Goal: Information Seeking & Learning: Check status

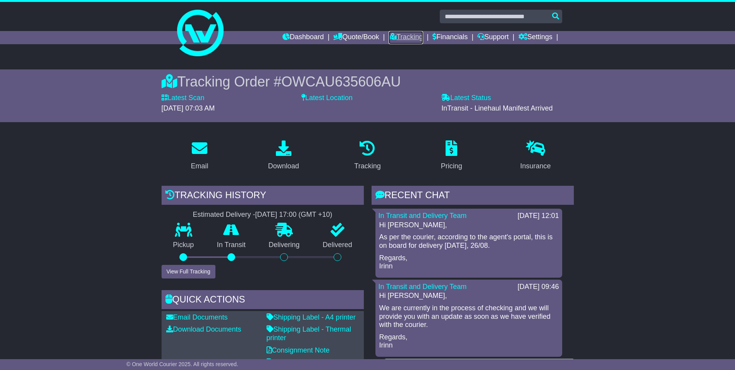
click at [405, 34] on link "Tracking" at bounding box center [406, 37] width 34 height 13
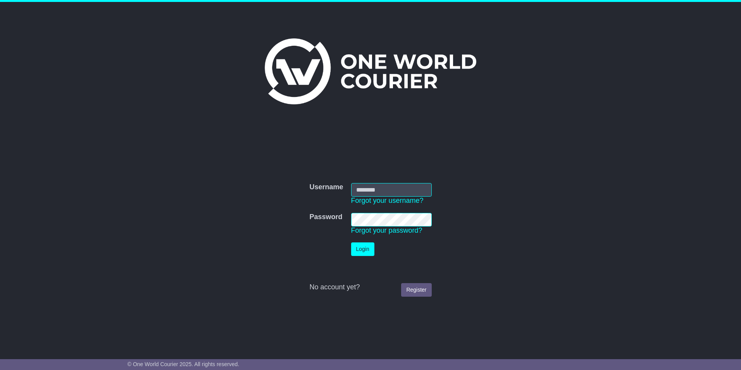
type input "**********"
click at [362, 246] on button "Login" at bounding box center [362, 249] width 23 height 14
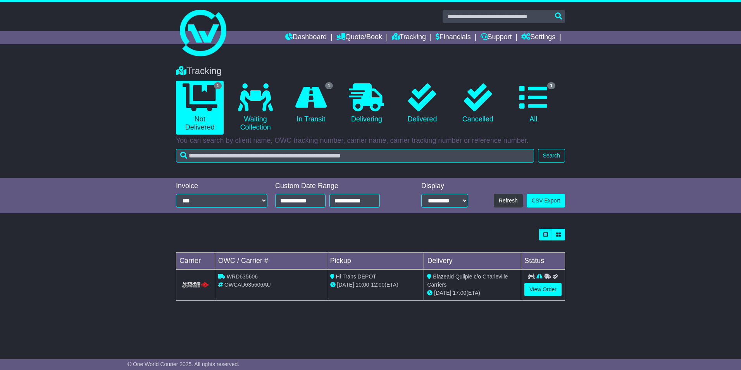
click at [546, 275] on icon at bounding box center [547, 276] width 7 height 5
click at [553, 276] on icon at bounding box center [555, 276] width 5 height 5
click at [545, 290] on link "View Order" at bounding box center [542, 290] width 37 height 14
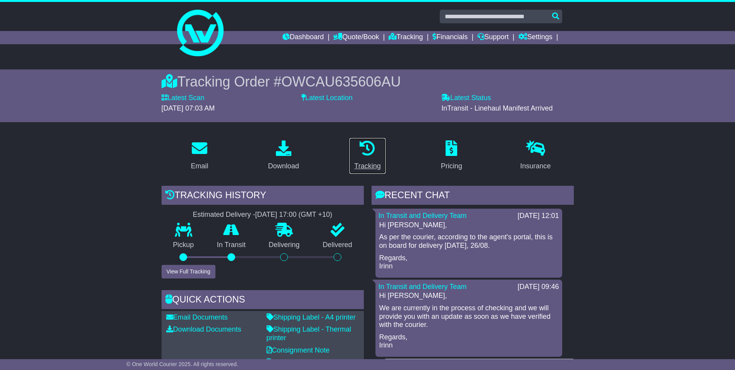
click at [366, 156] on icon at bounding box center [368, 148] width 16 height 16
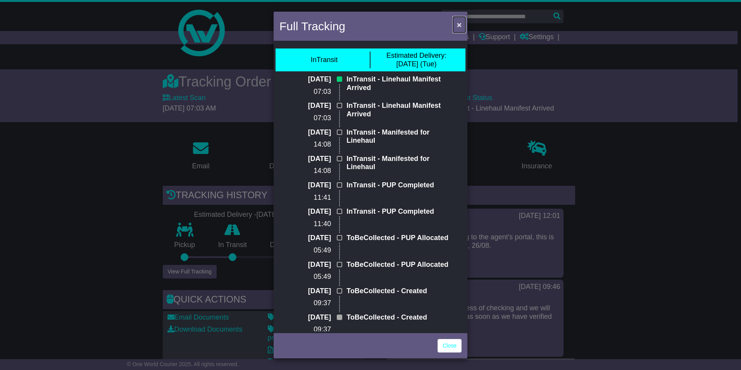
click at [458, 26] on span "×" at bounding box center [459, 24] width 5 height 9
